Goal: Entertainment & Leisure: Browse casually

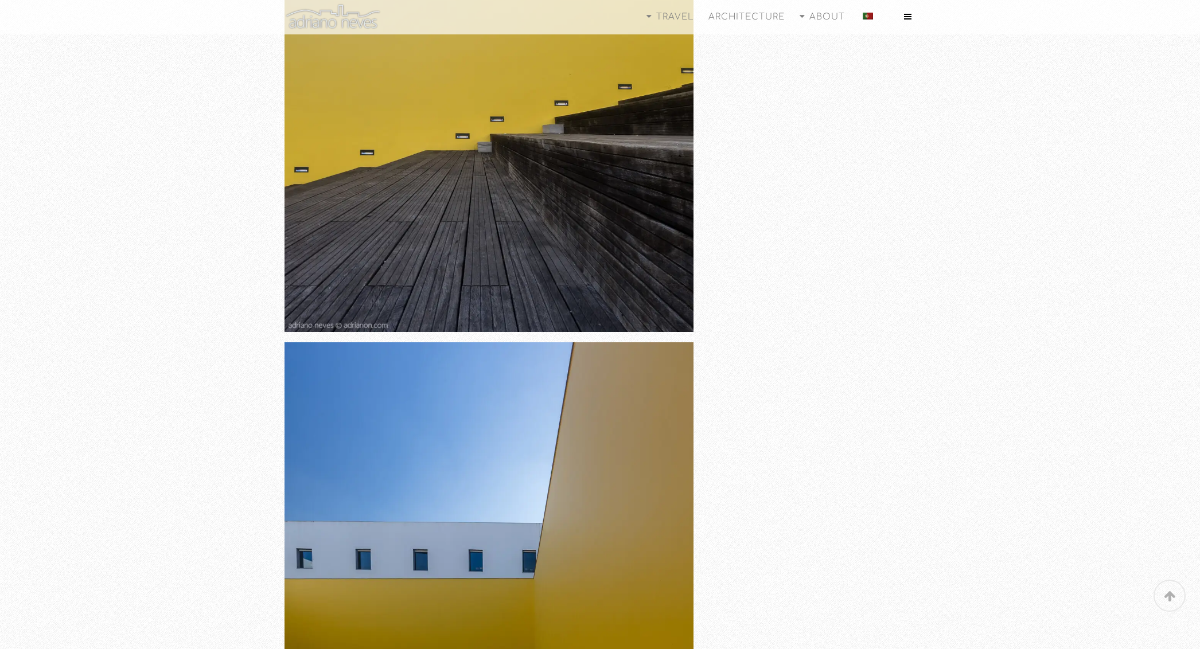
scroll to position [5225, 0]
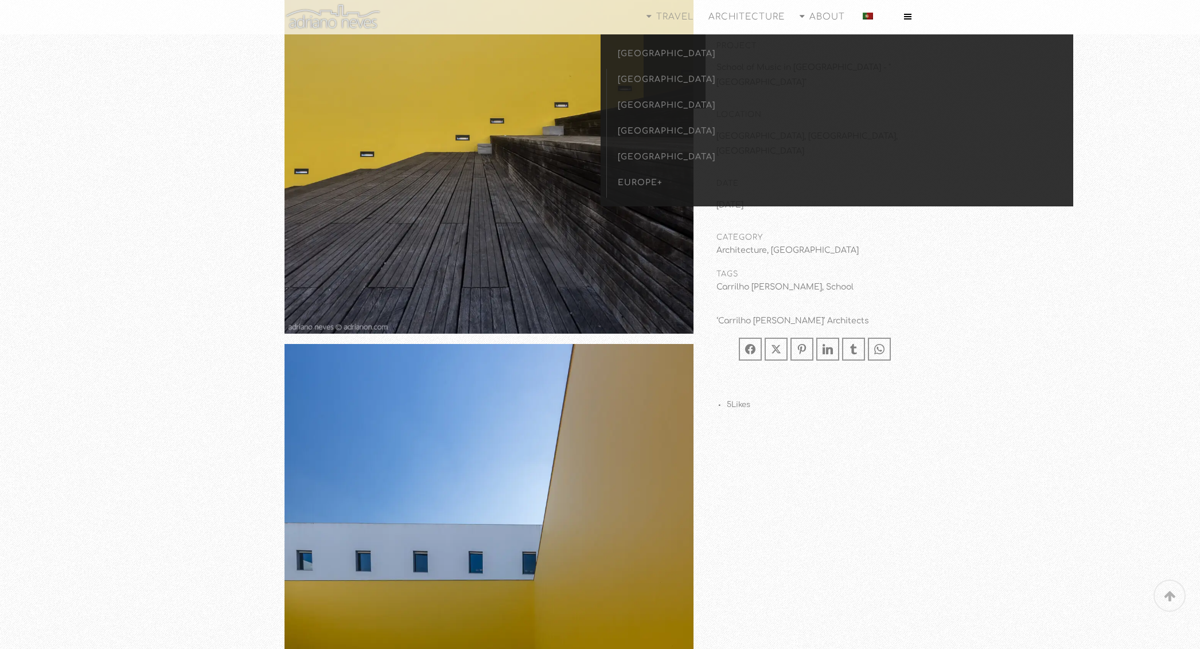
click at [626, 54] on span "[GEOGRAPHIC_DATA]" at bounding box center [664, 53] width 93 height 9
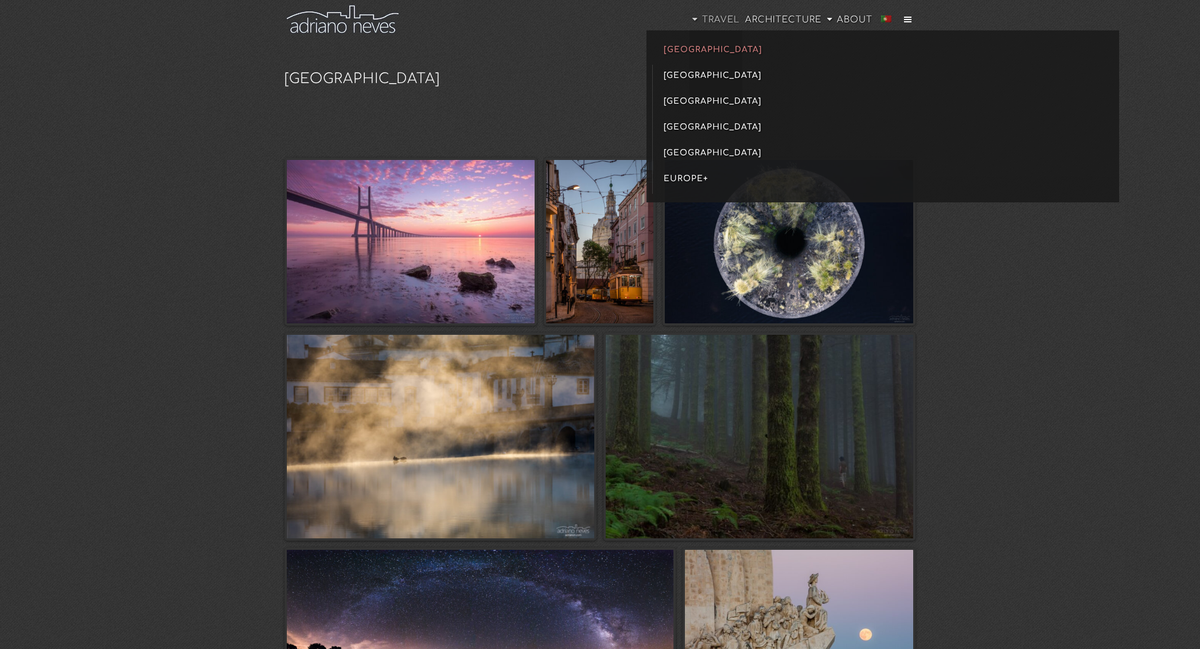
click at [692, 46] on span "[GEOGRAPHIC_DATA]" at bounding box center [710, 49] width 93 height 9
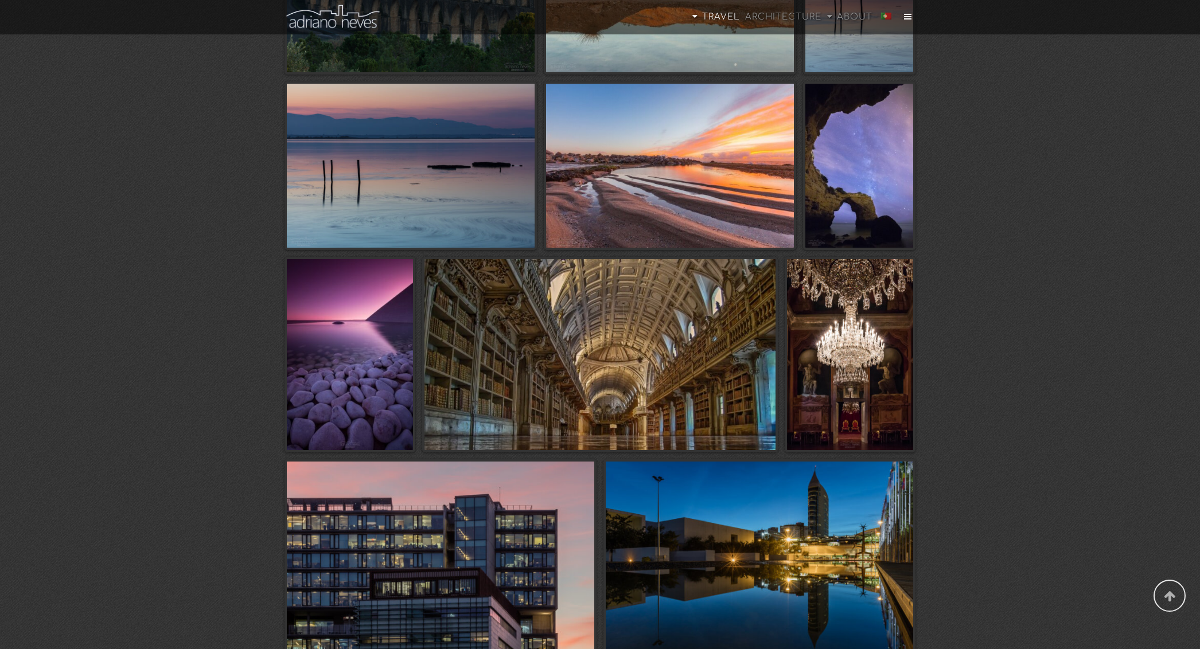
scroll to position [3722, 0]
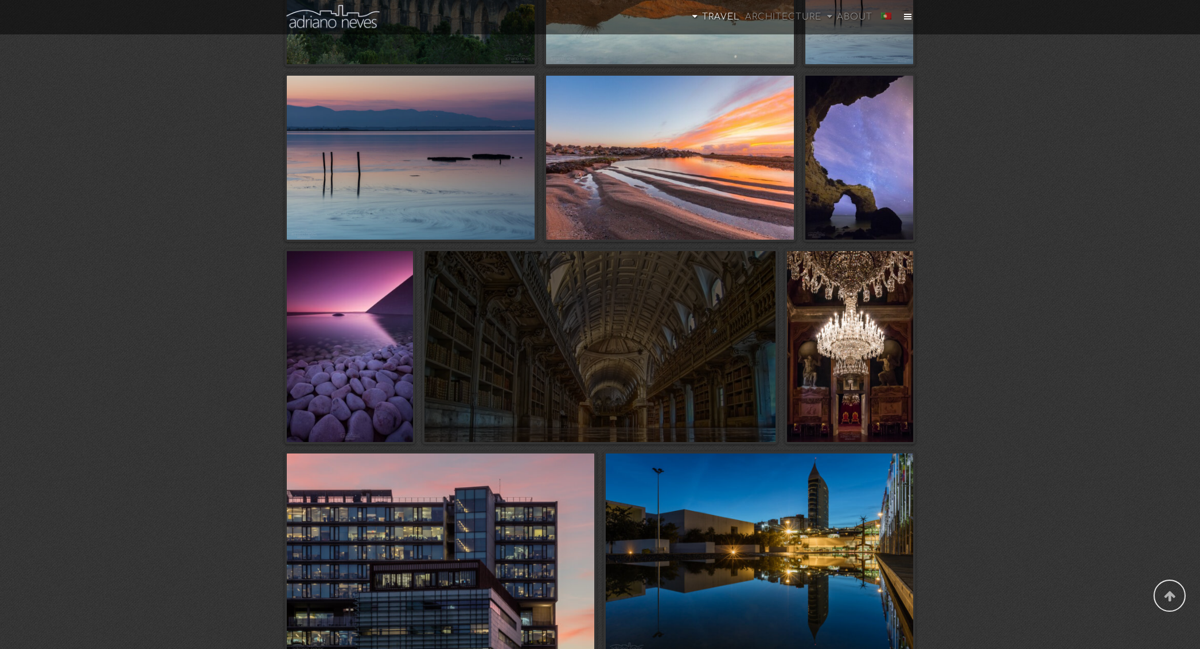
click at [479, 401] on span at bounding box center [600, 346] width 352 height 191
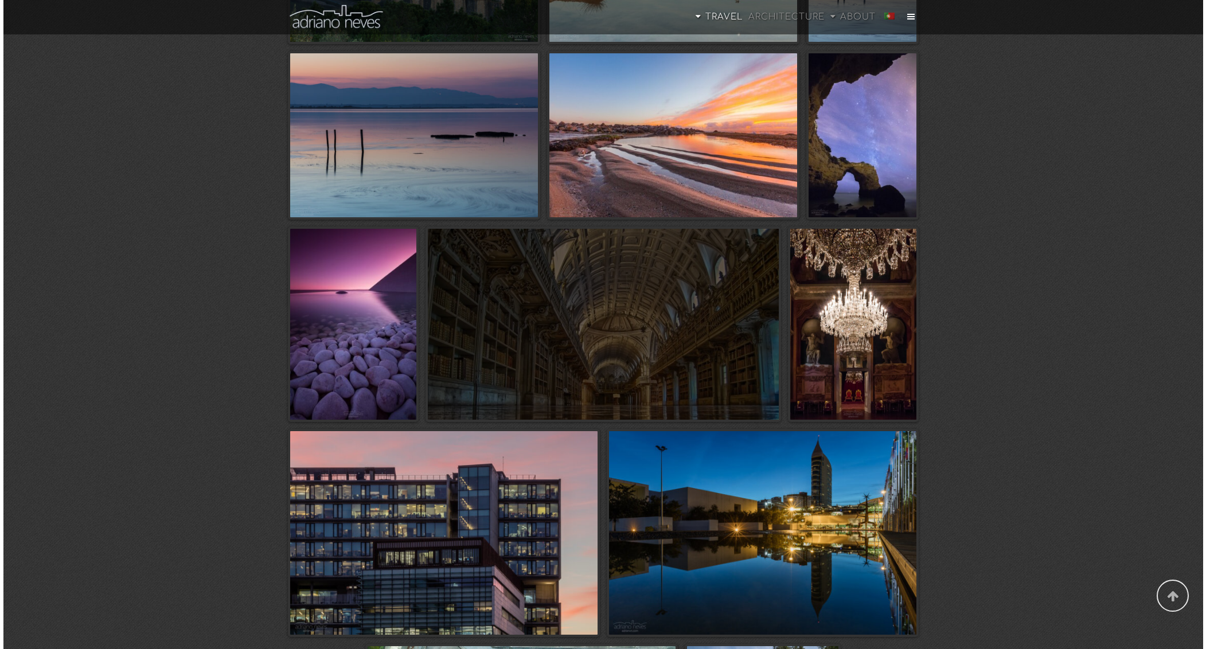
scroll to position [3730, 0]
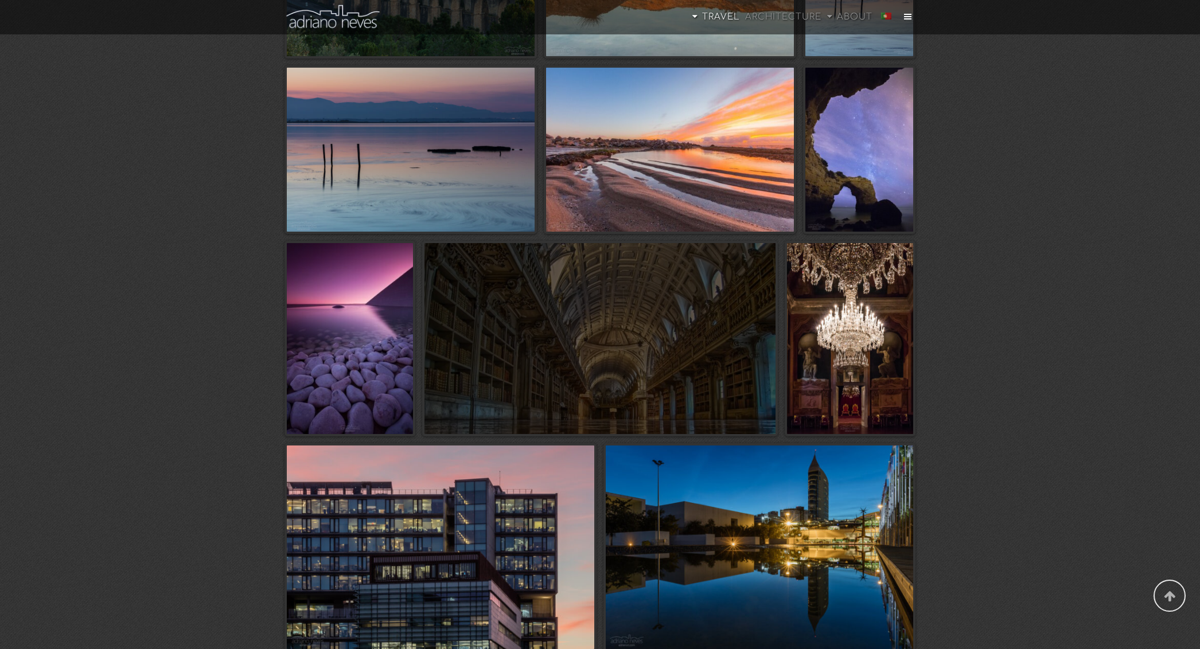
click at [583, 275] on span at bounding box center [600, 338] width 352 height 191
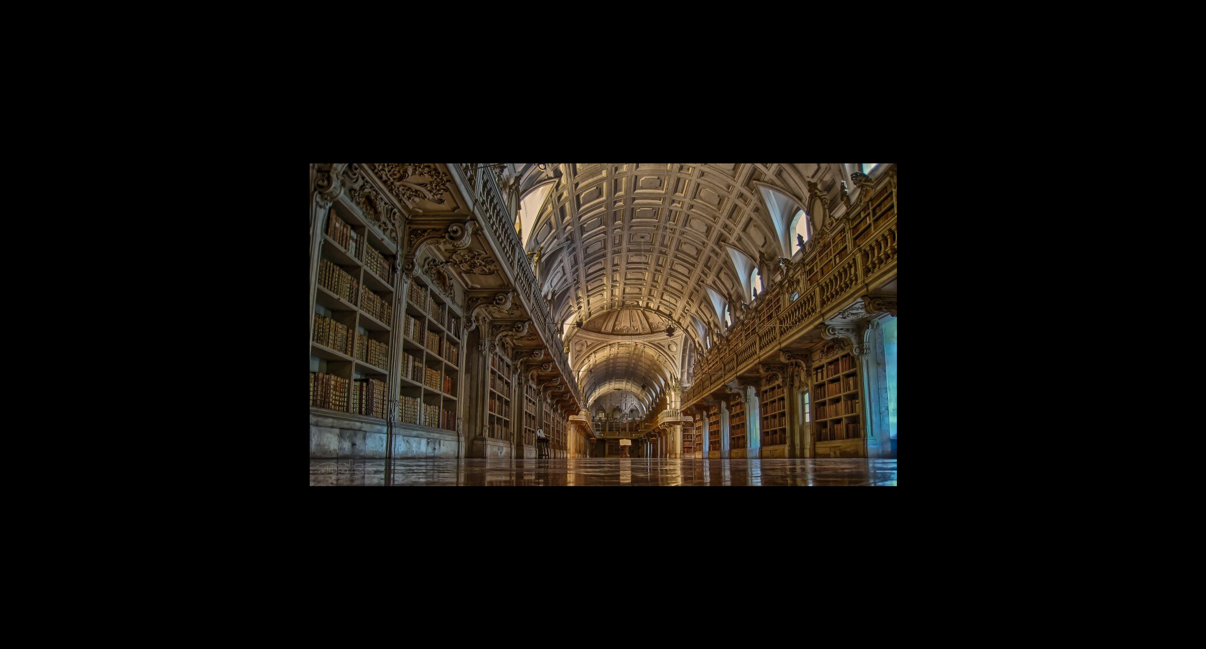
click at [601, 324] on img at bounding box center [603, 324] width 587 height 323
